Goal: Transaction & Acquisition: Purchase product/service

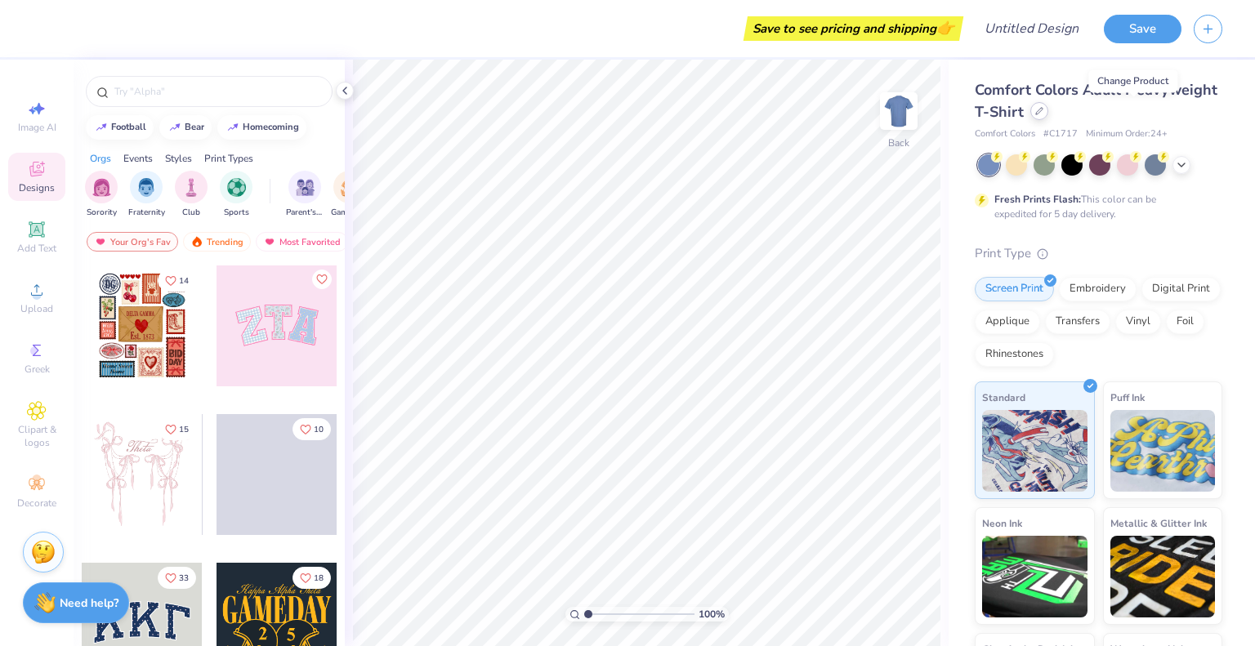
click at [1044, 111] on icon at bounding box center [1039, 111] width 8 height 8
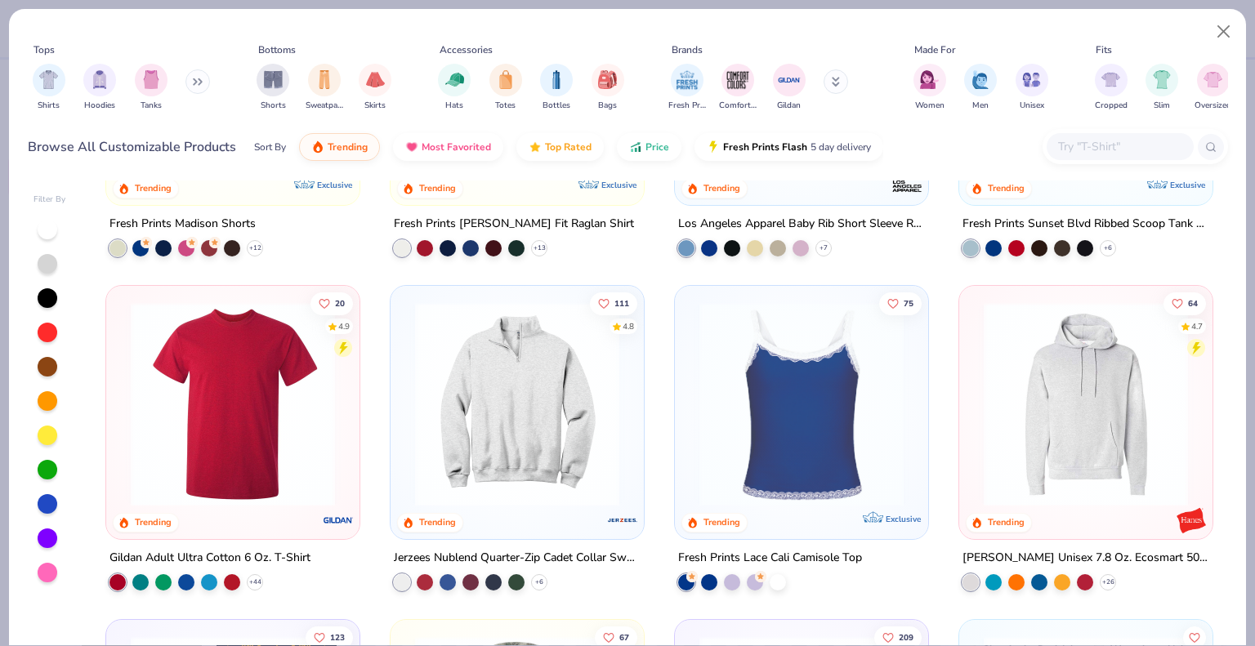
scroll to position [2577, 0]
click at [724, 581] on div at bounding box center [732, 580] width 16 height 16
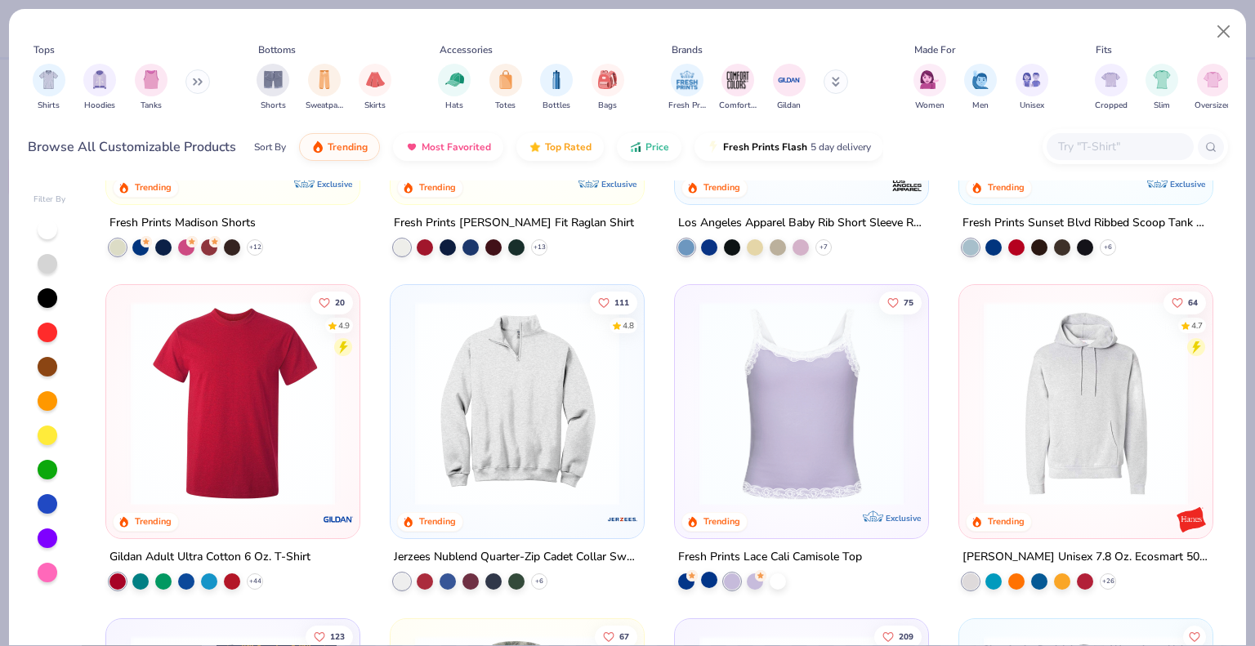
click at [701, 583] on div at bounding box center [709, 580] width 16 height 16
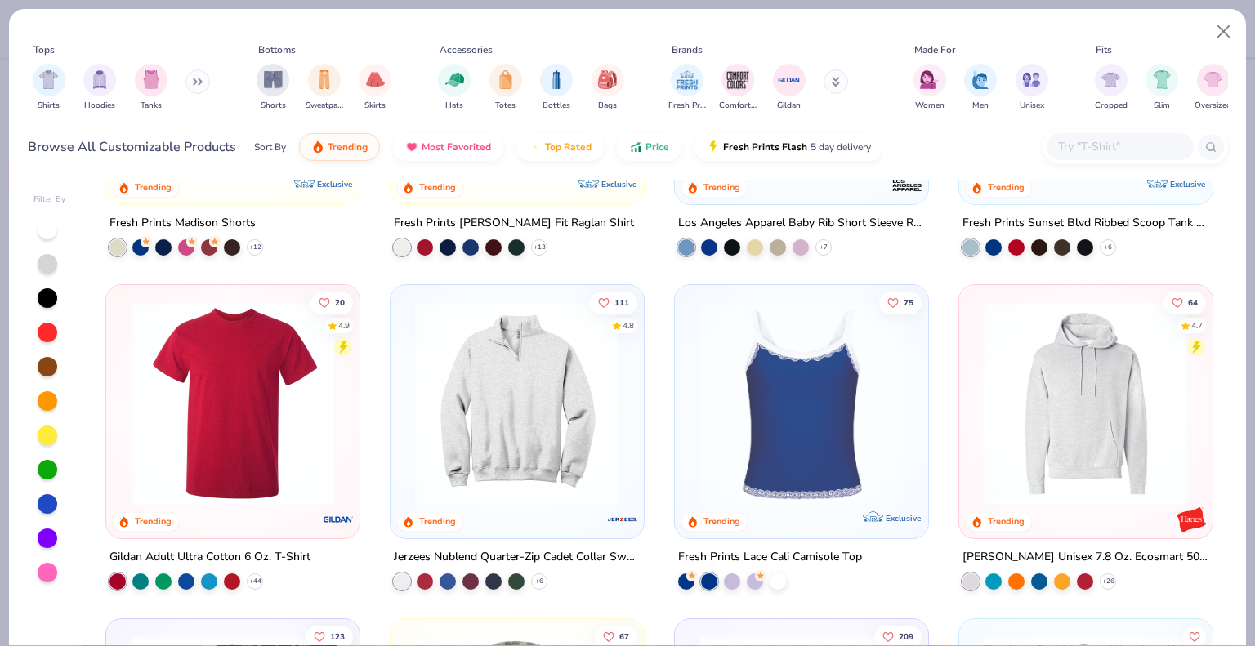
click at [741, 475] on img at bounding box center [801, 404] width 221 height 204
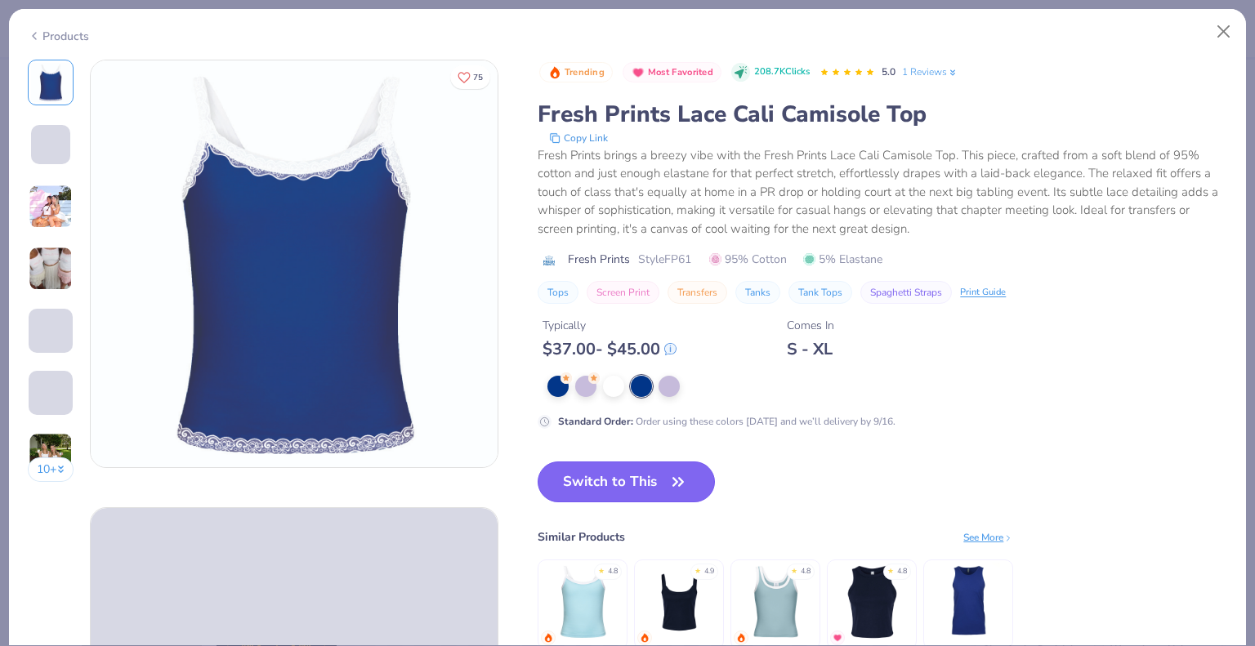
click at [636, 490] on button "Switch to This" at bounding box center [626, 482] width 177 height 41
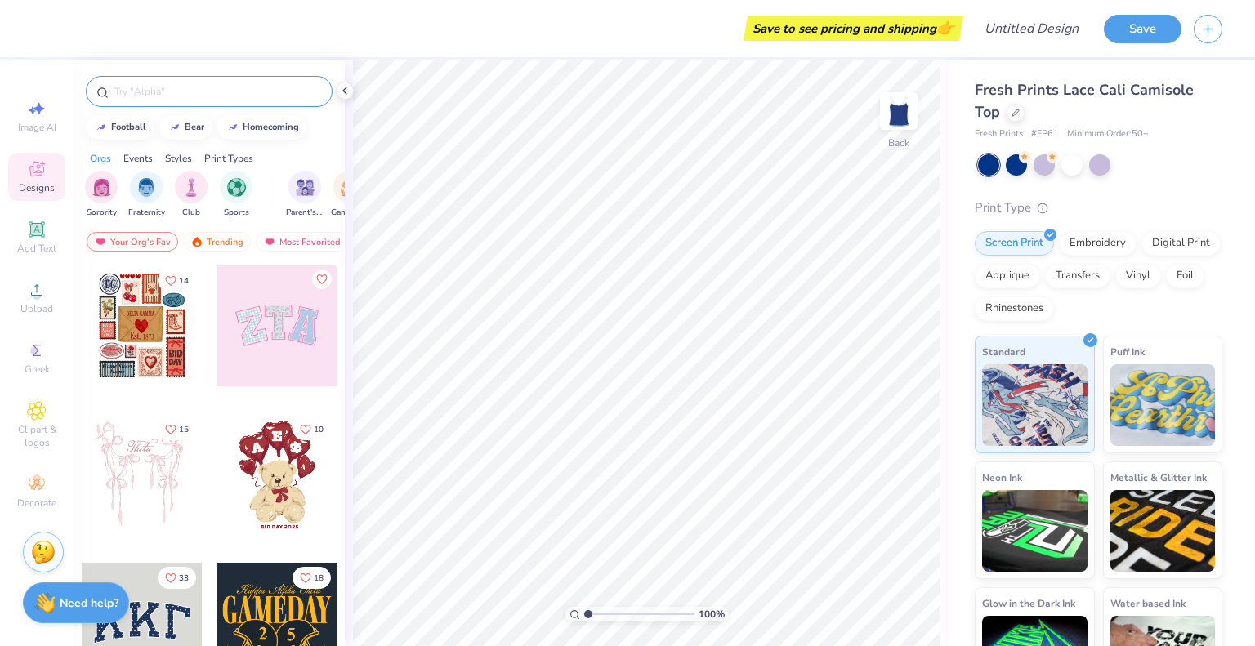
click at [156, 86] on input "text" at bounding box center [217, 91] width 209 height 16
type input "omega phi alpha"
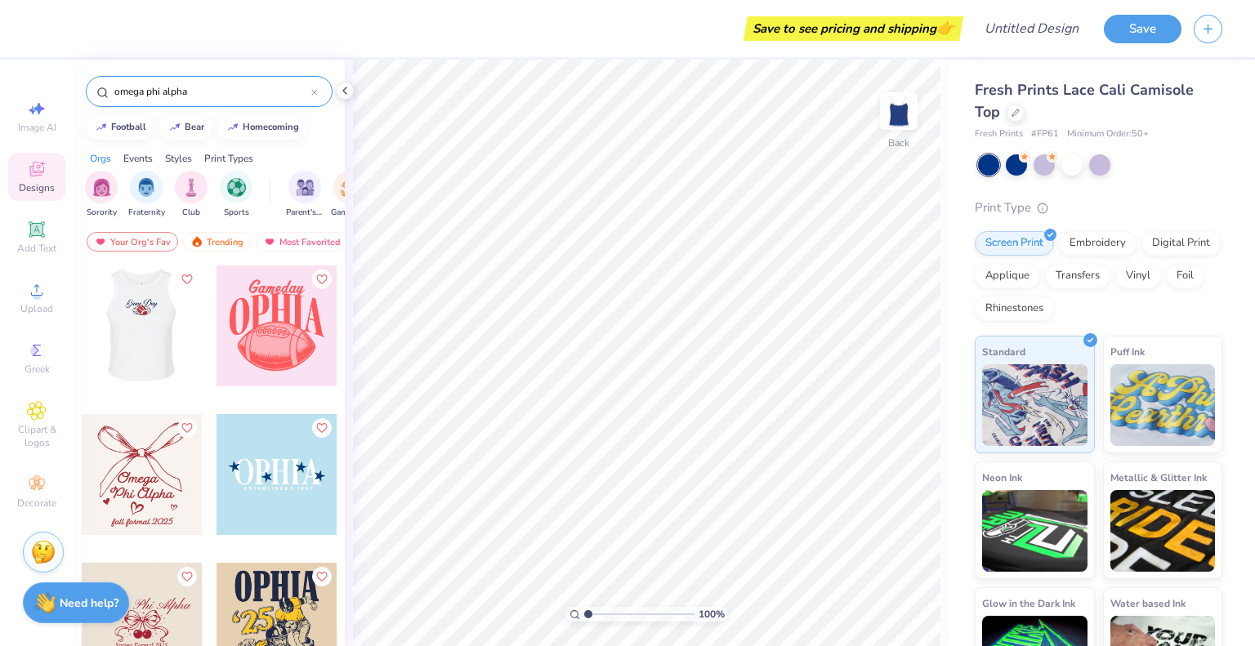
click at [269, 335] on div at bounding box center [277, 326] width 121 height 121
click at [279, 464] on div at bounding box center [277, 474] width 121 height 121
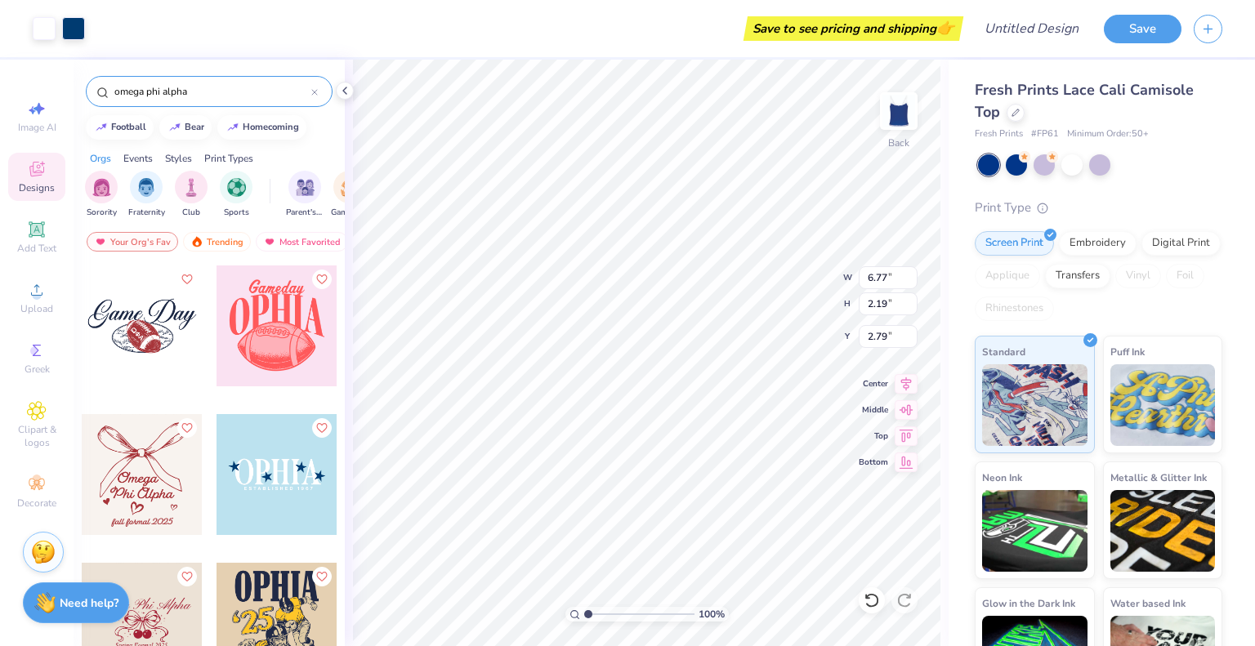
type input "2.79"
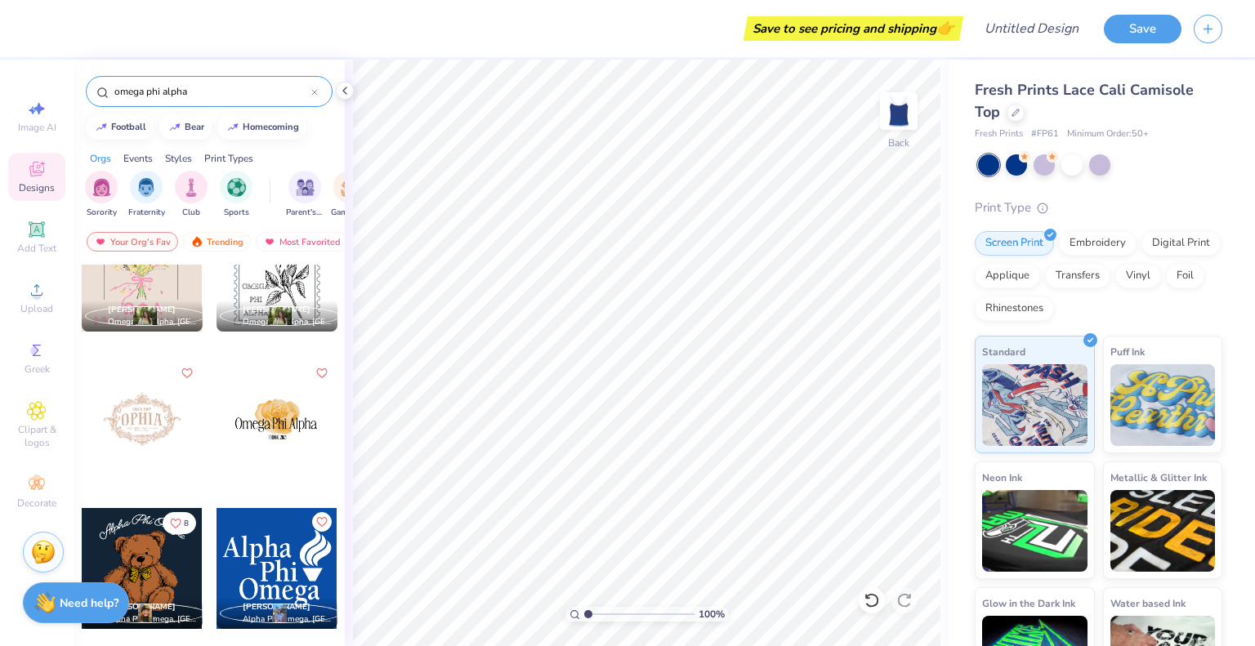
scroll to position [650, 0]
click at [137, 426] on div at bounding box center [142, 419] width 121 height 121
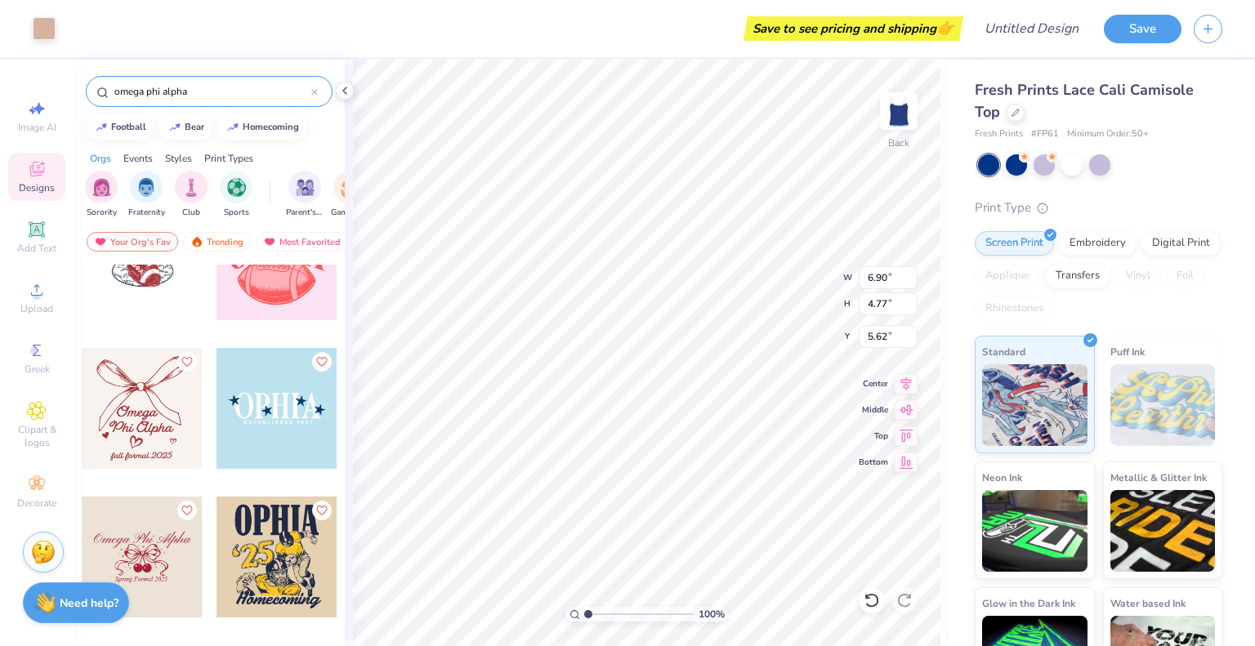
scroll to position [67, 0]
click at [145, 549] on div at bounding box center [142, 556] width 363 height 121
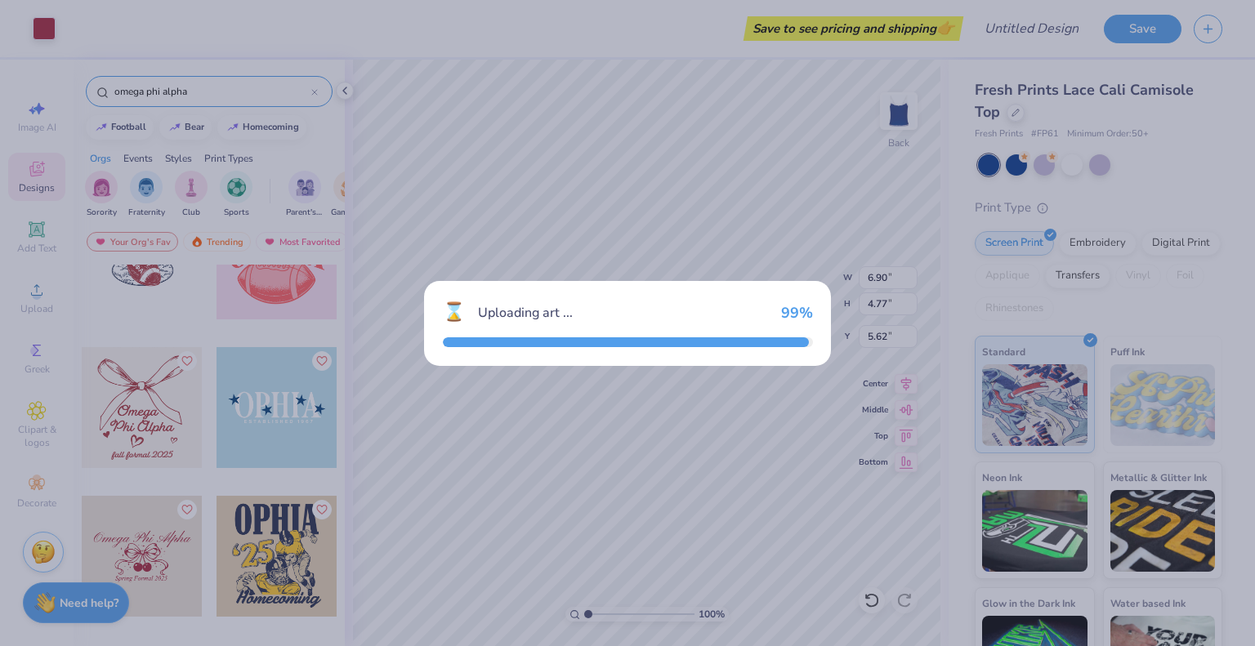
type input "8.21"
type input "4.22"
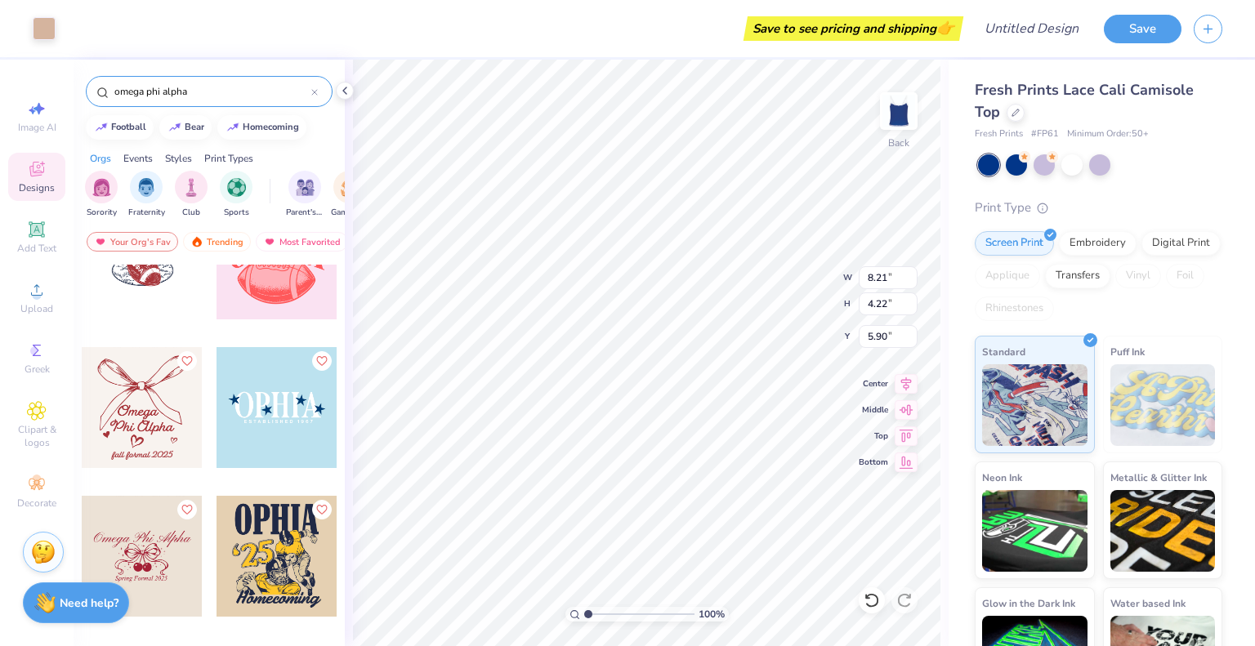
type input "1.67"
type input "6.90"
type input "4.77"
type input "5.62"
type input "2.32"
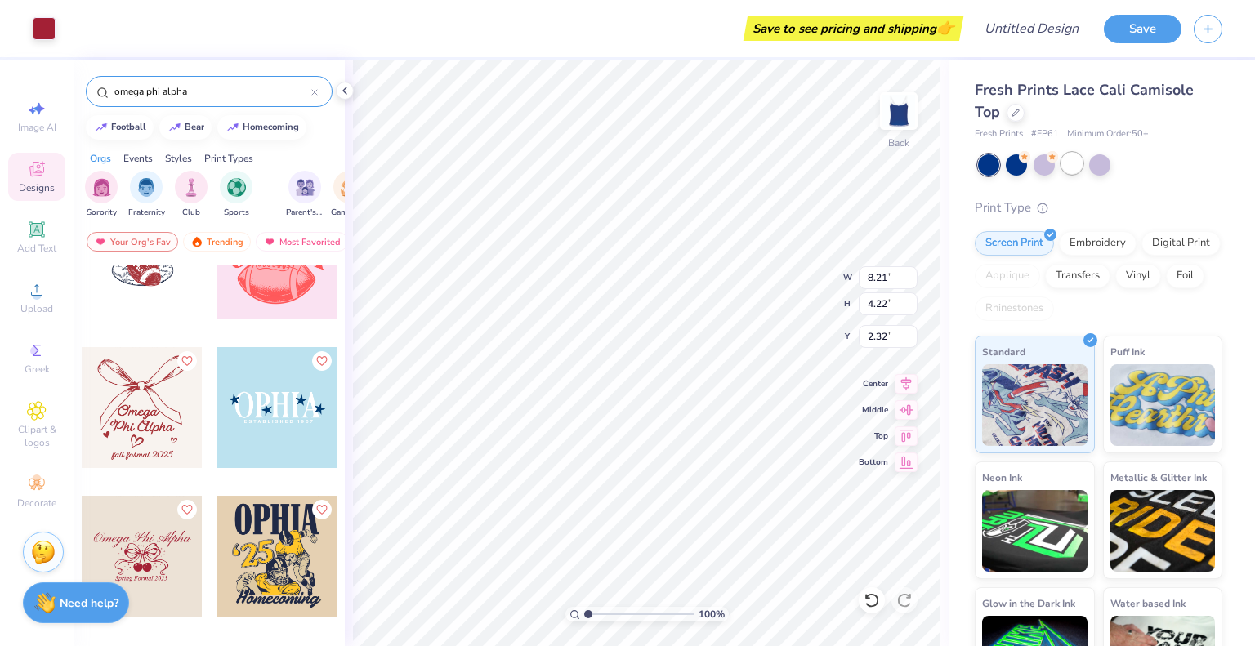
click at [1079, 171] on div at bounding box center [1072, 163] width 21 height 21
click at [288, 311] on div at bounding box center [277, 259] width 121 height 121
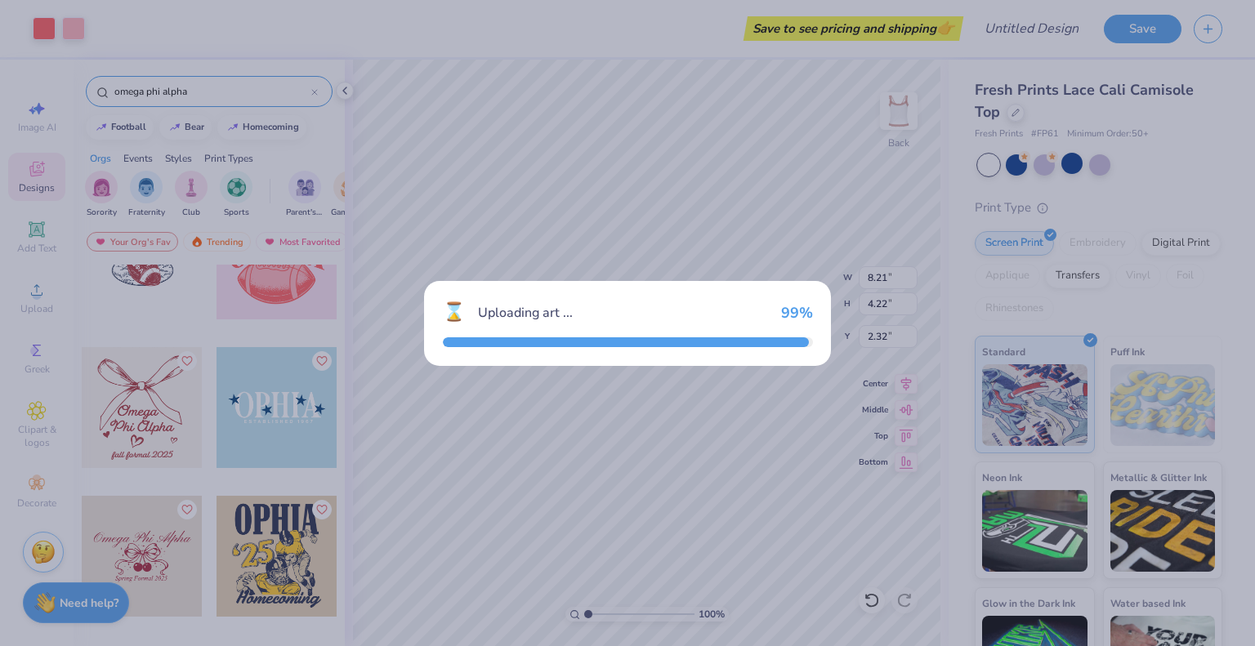
type input "5.96"
type input "5.74"
type input "5.13"
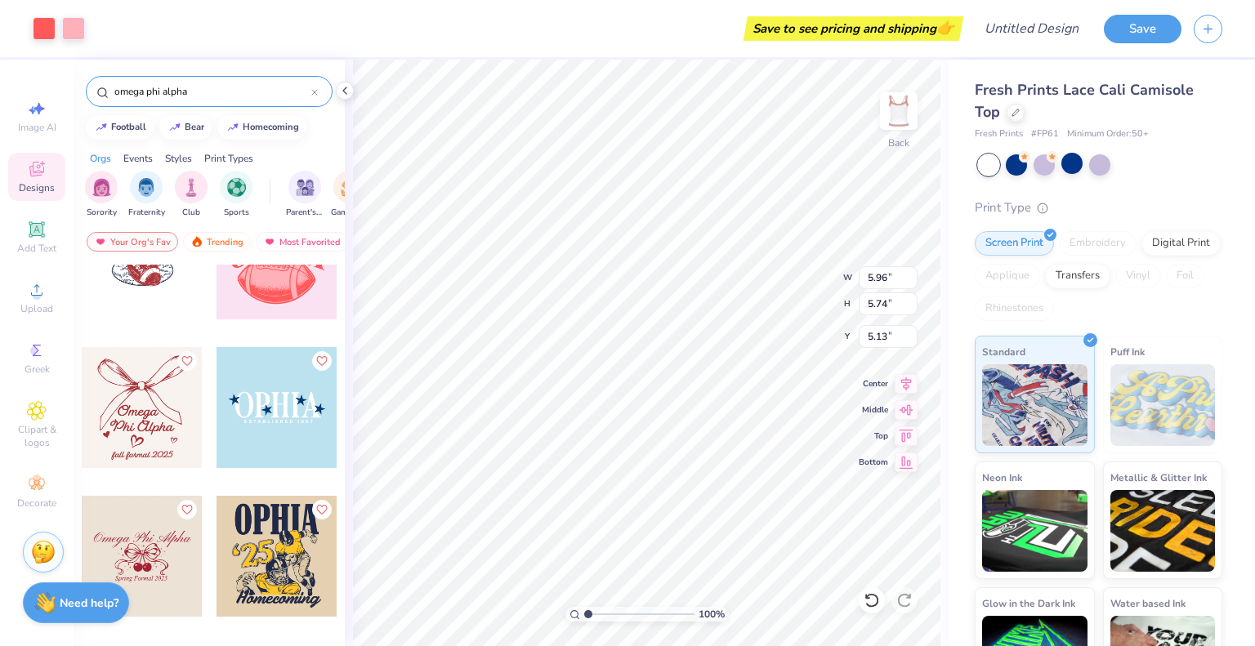
type input "8.21"
type input "4.22"
type input "2.32"
type input "5.96"
type input "5.74"
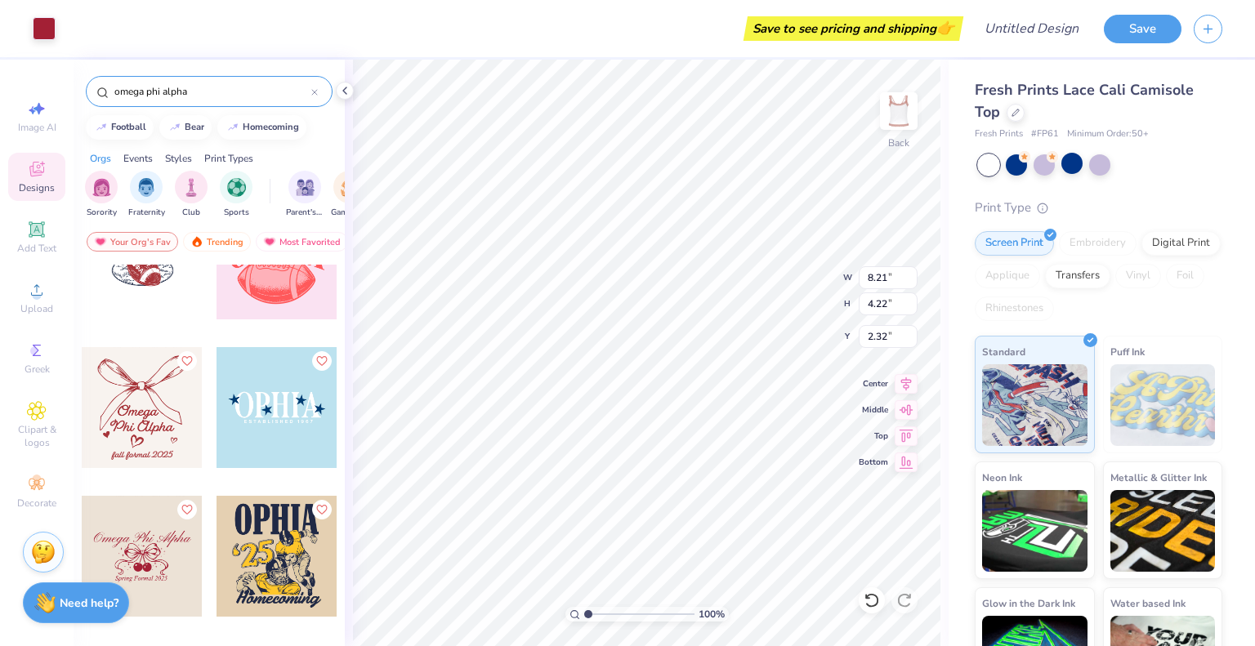
type input "5.13"
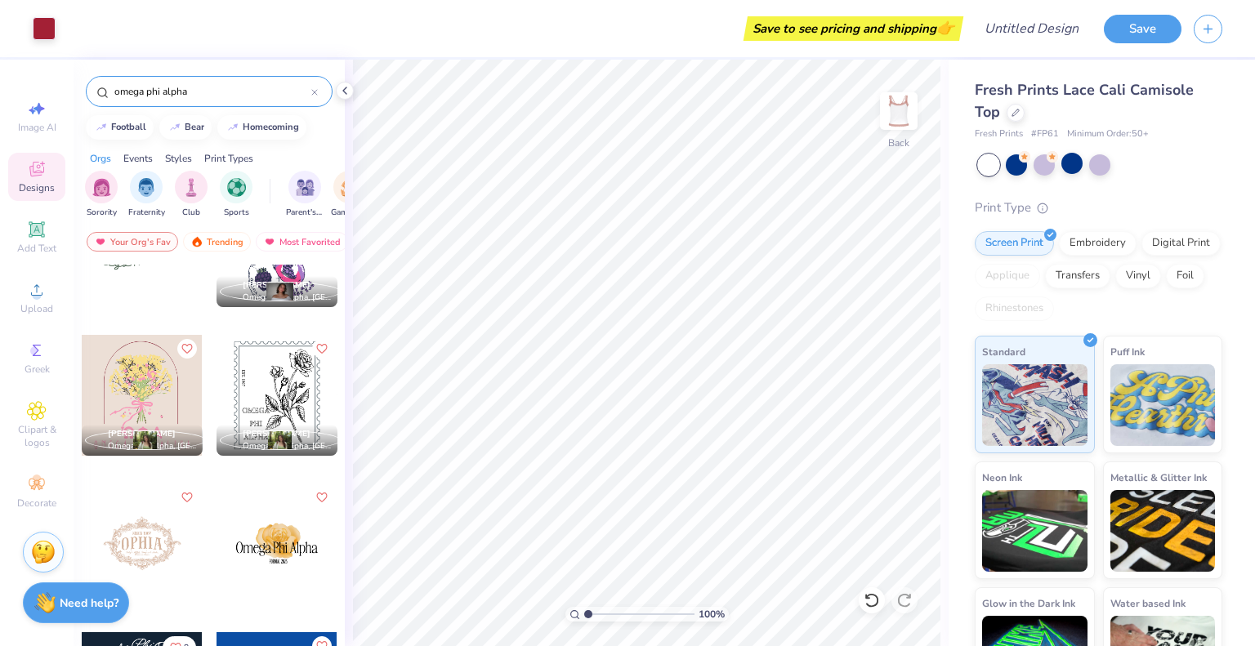
scroll to position [527, 0]
